Goal: Transaction & Acquisition: Obtain resource

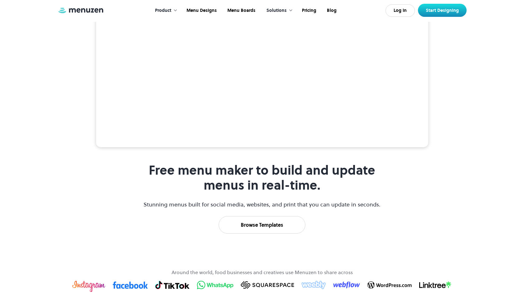
scroll to position [188, 0]
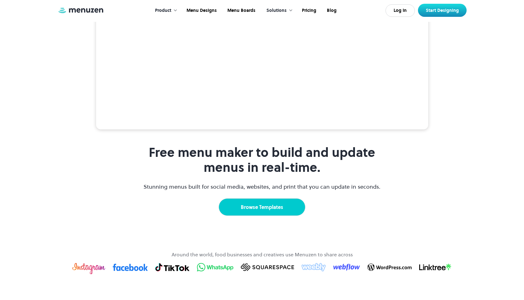
click at [272, 199] on link "Browse Templates" at bounding box center [262, 207] width 87 height 17
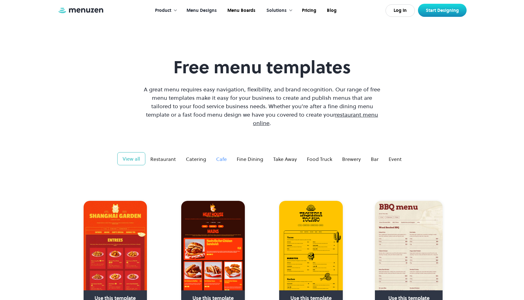
click at [225, 155] on div "Cafe" at bounding box center [221, 158] width 11 height 7
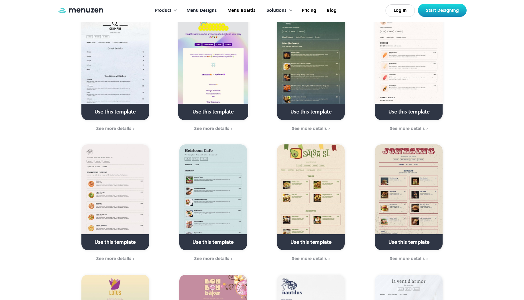
scroll to position [1093, 0]
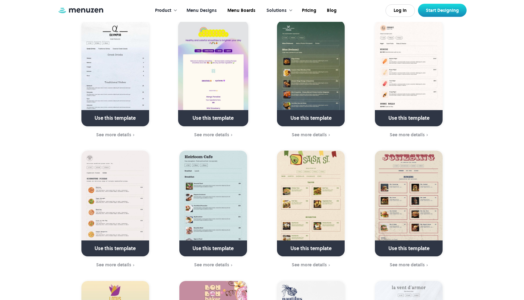
click at [308, 184] on img at bounding box center [311, 204] width 68 height 106
click at [317, 243] on link at bounding box center [311, 251] width 90 height 16
click at [414, 243] on link at bounding box center [409, 251] width 90 height 16
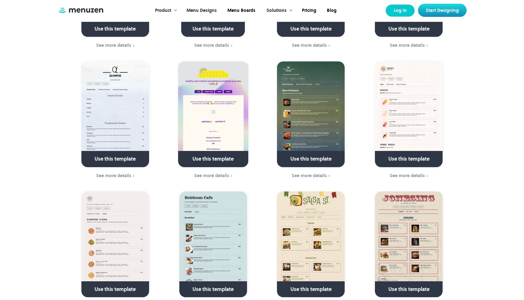
click at [414, 8] on link "Log In" at bounding box center [400, 10] width 29 height 12
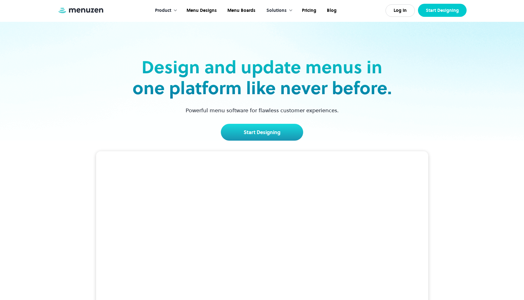
click at [429, 10] on link "Start Designing" at bounding box center [442, 10] width 49 height 13
